Goal: Find specific page/section: Find specific page/section

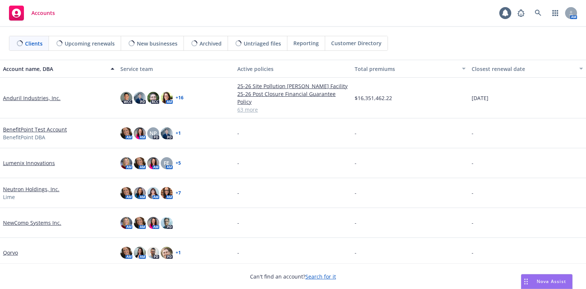
click at [350, 41] on span "Customer Directory" at bounding box center [356, 43] width 50 height 8
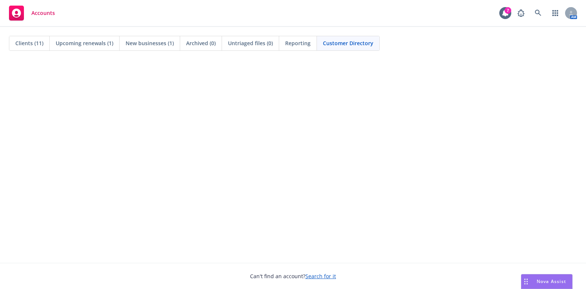
drag, startPoint x: 439, startPoint y: 60, endPoint x: 405, endPoint y: 6, distance: 63.8
click at [439, 60] on div at bounding box center [293, 161] width 586 height 203
